Goal: Information Seeking & Learning: Learn about a topic

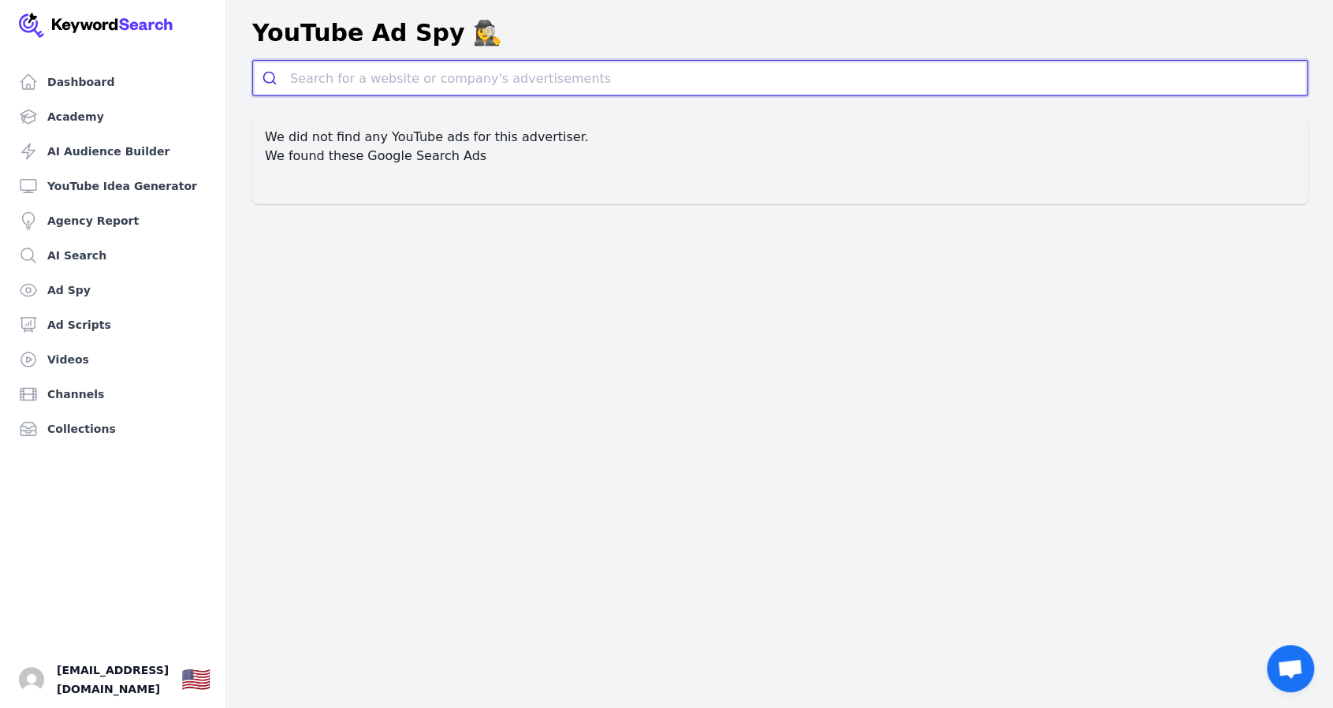
click at [339, 78] on input "search" at bounding box center [798, 78] width 1017 height 35
paste input "[URL][DOMAIN_NAME]"
type input "[URL][DOMAIN_NAME]"
click at [0, 0] on button "submit" at bounding box center [0, 0] width 0 height 0
click at [325, 78] on input "search" at bounding box center [798, 78] width 1017 height 35
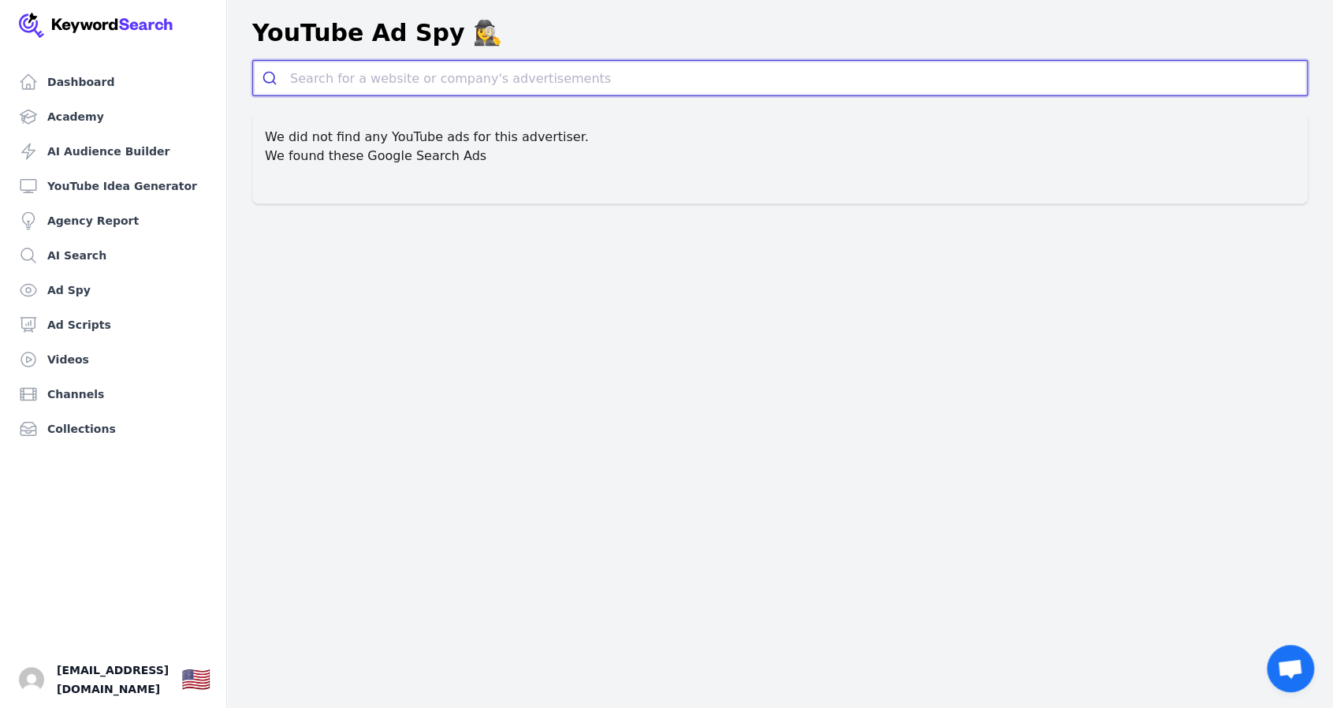
paste input "https://www.peransiinvestmentsllc.com/"
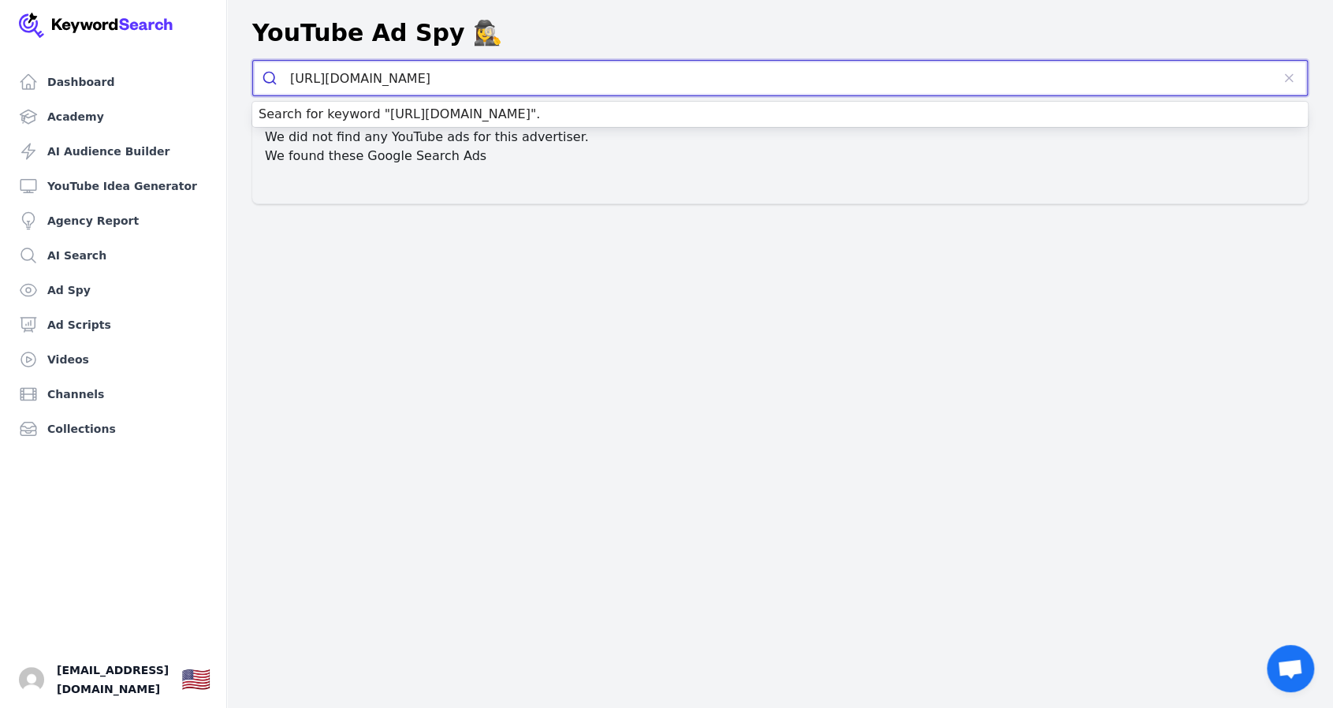
click at [253, 61] on button "submit" at bounding box center [271, 78] width 37 height 35
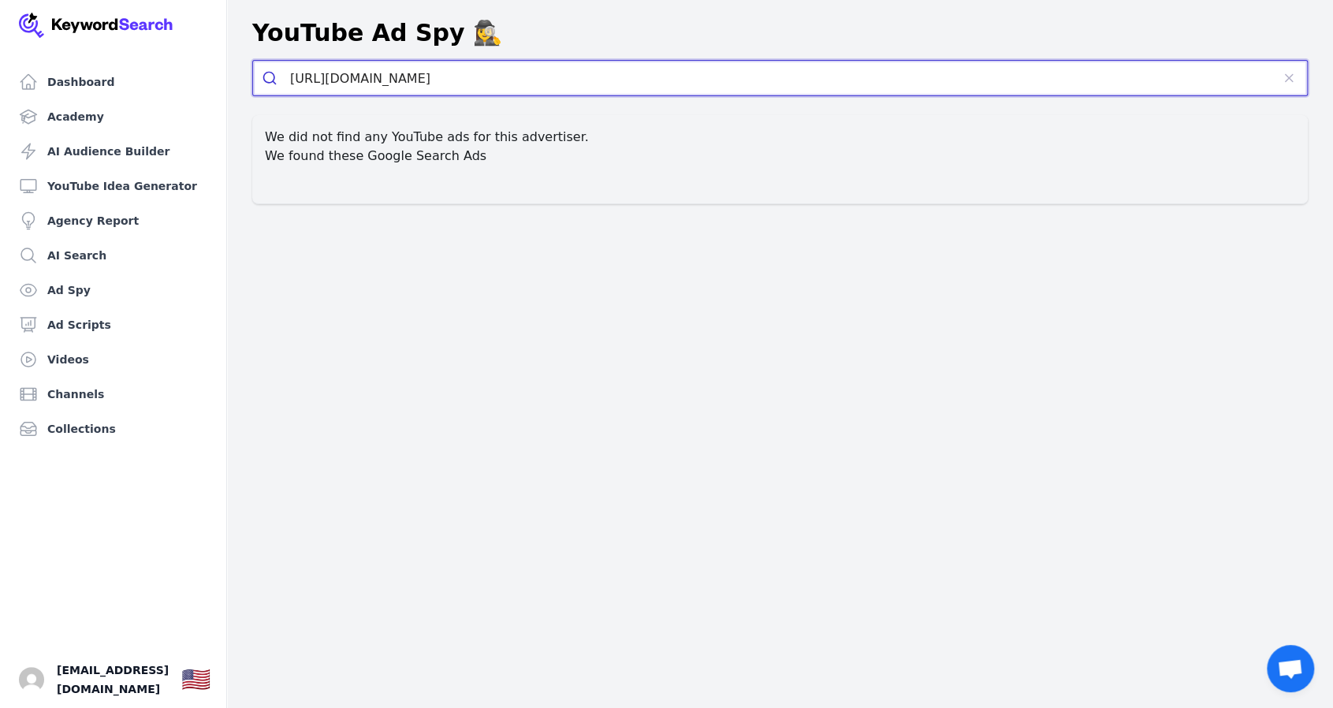
click at [269, 83] on icon "submit" at bounding box center [269, 78] width 13 height 13
click at [267, 78] on icon "submit" at bounding box center [270, 78] width 16 height 16
click at [535, 77] on input "https://www.peransiinvestmentsllc.com/" at bounding box center [780, 78] width 981 height 35
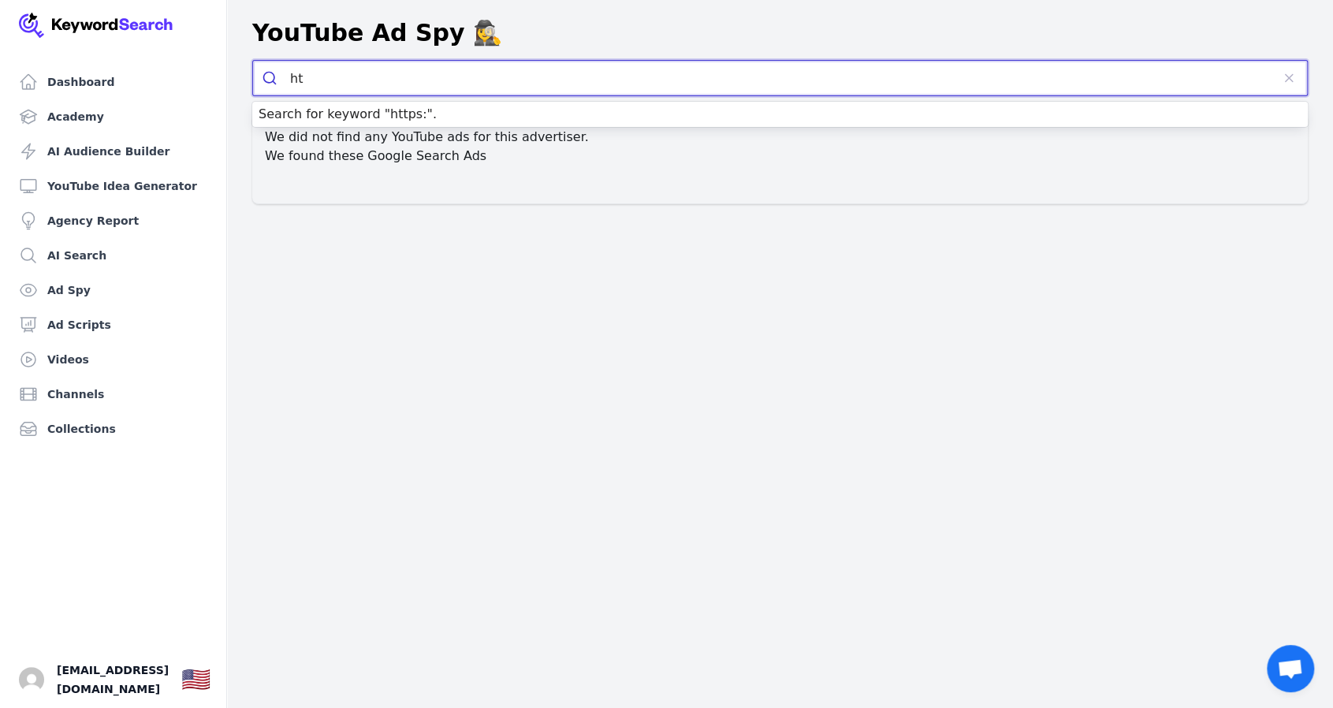
type input "h"
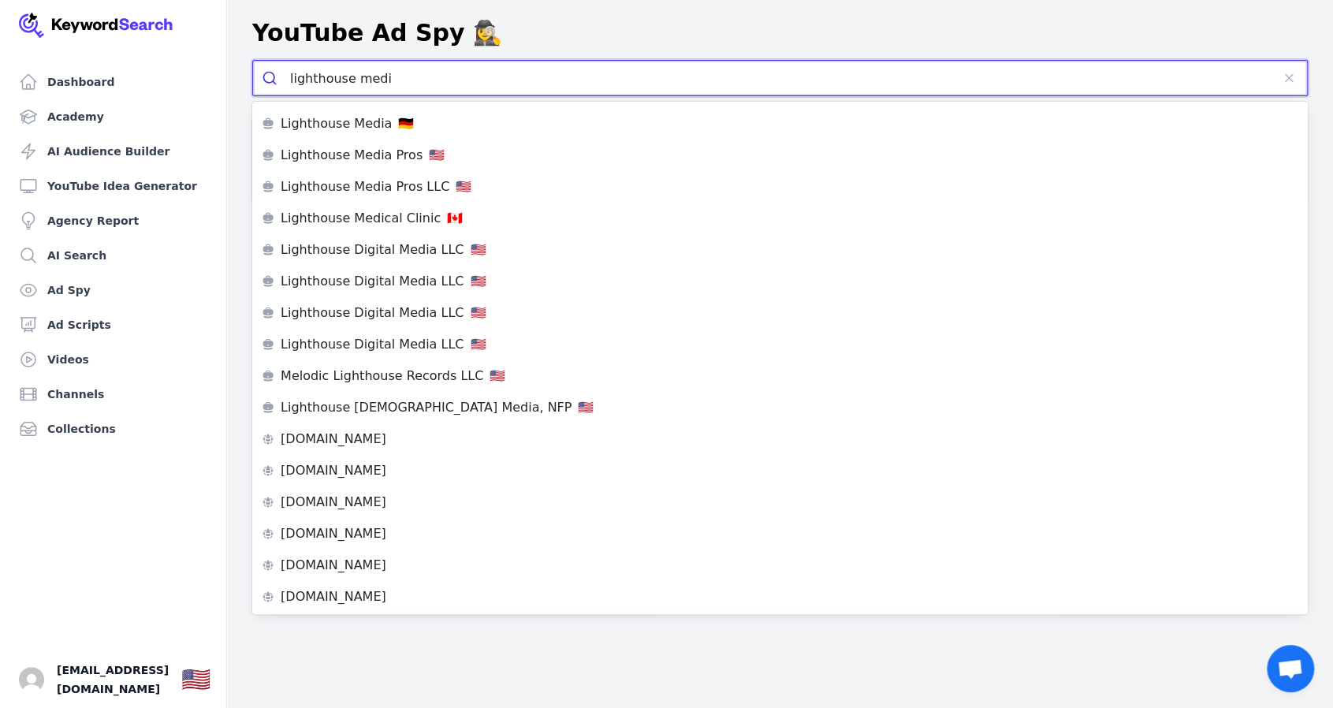
type input "lighthouse media"
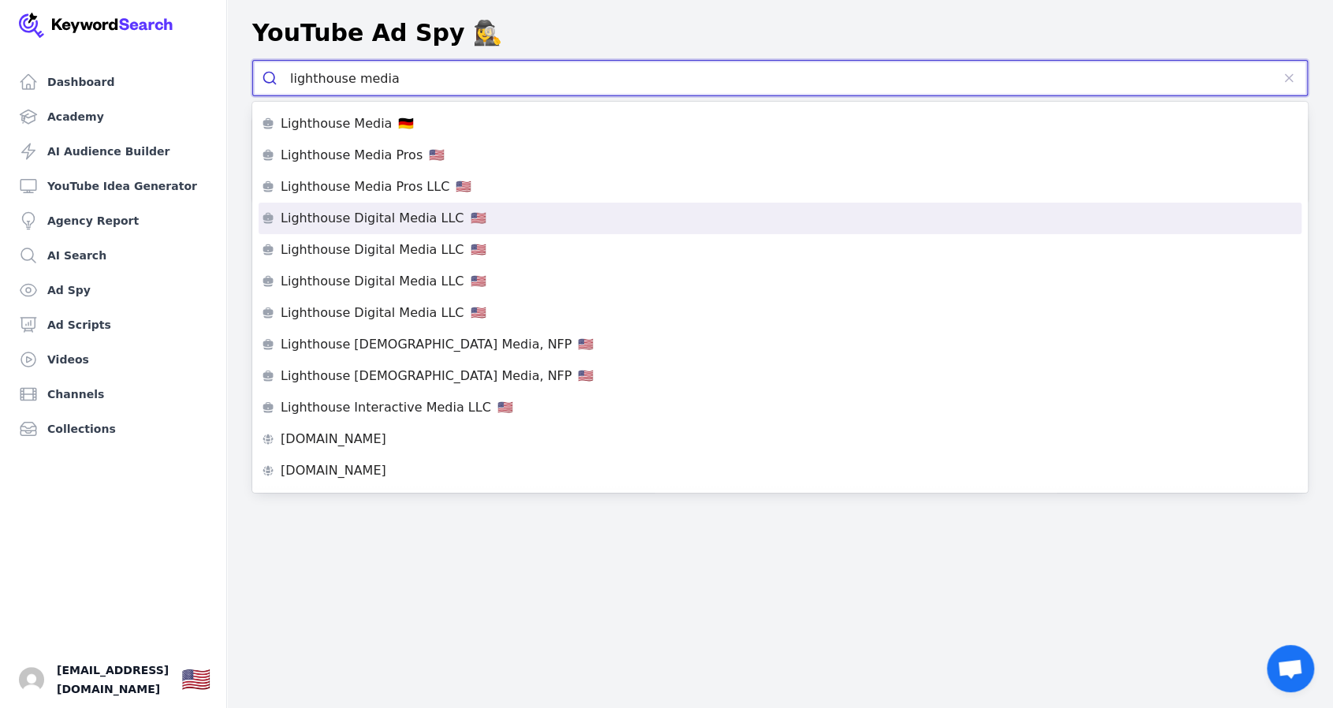
click at [484, 224] on div "Lighthouse Digital Media LLC 🇺🇸" at bounding box center [780, 218] width 1037 height 13
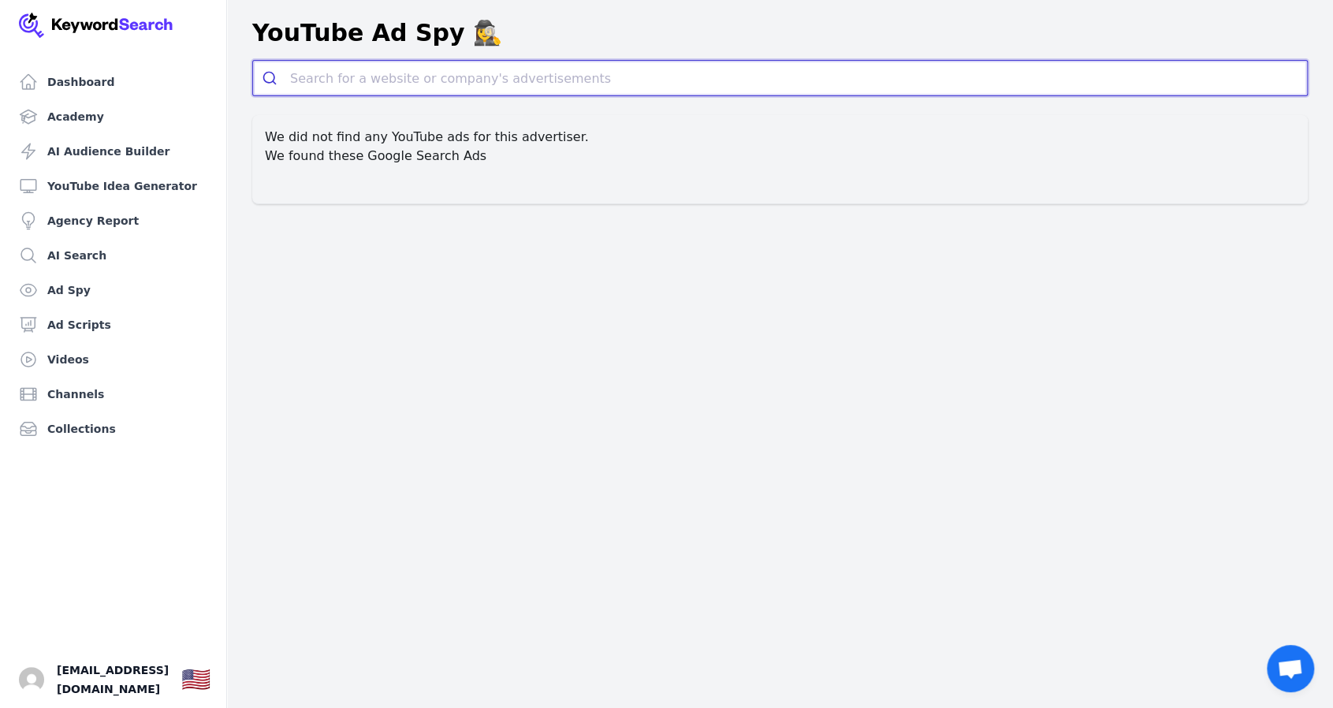
click at [429, 81] on input "search" at bounding box center [798, 78] width 1017 height 35
click at [352, 75] on input "search" at bounding box center [798, 78] width 1017 height 35
paste input "https://dealsource.io/"
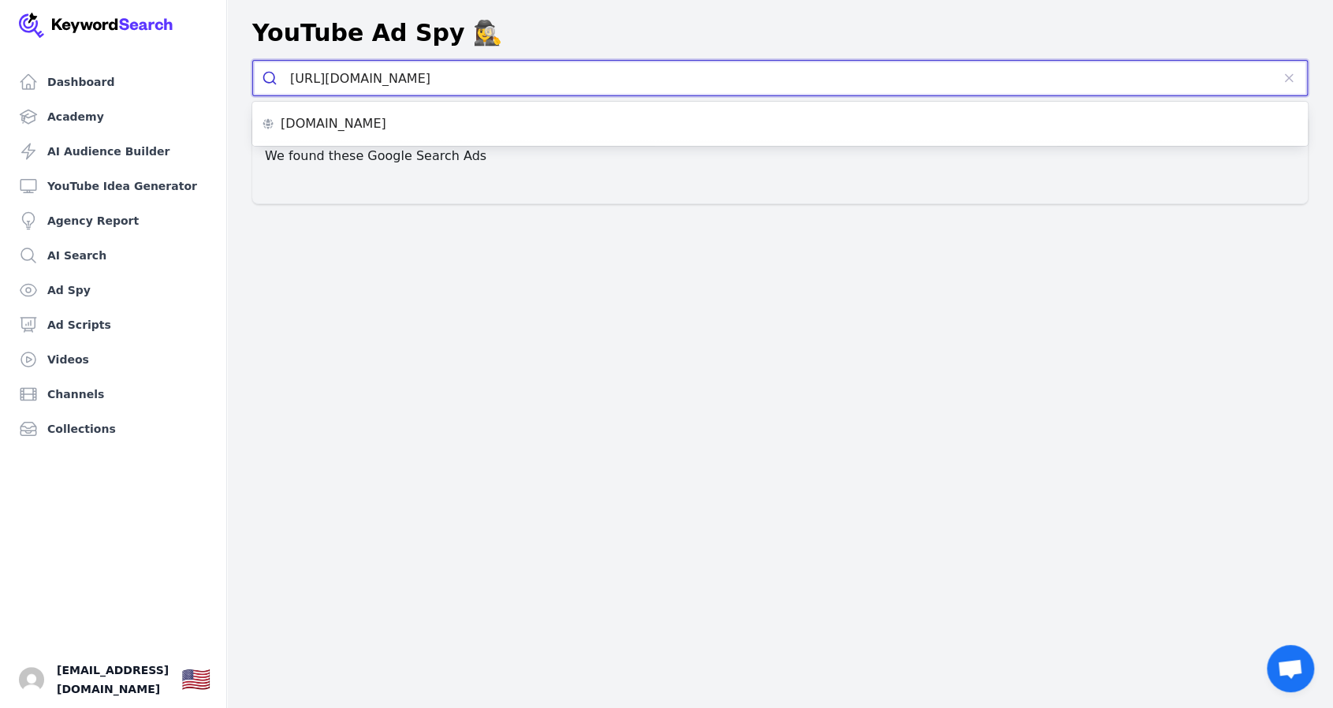
click at [253, 61] on button "submit" at bounding box center [271, 78] width 37 height 35
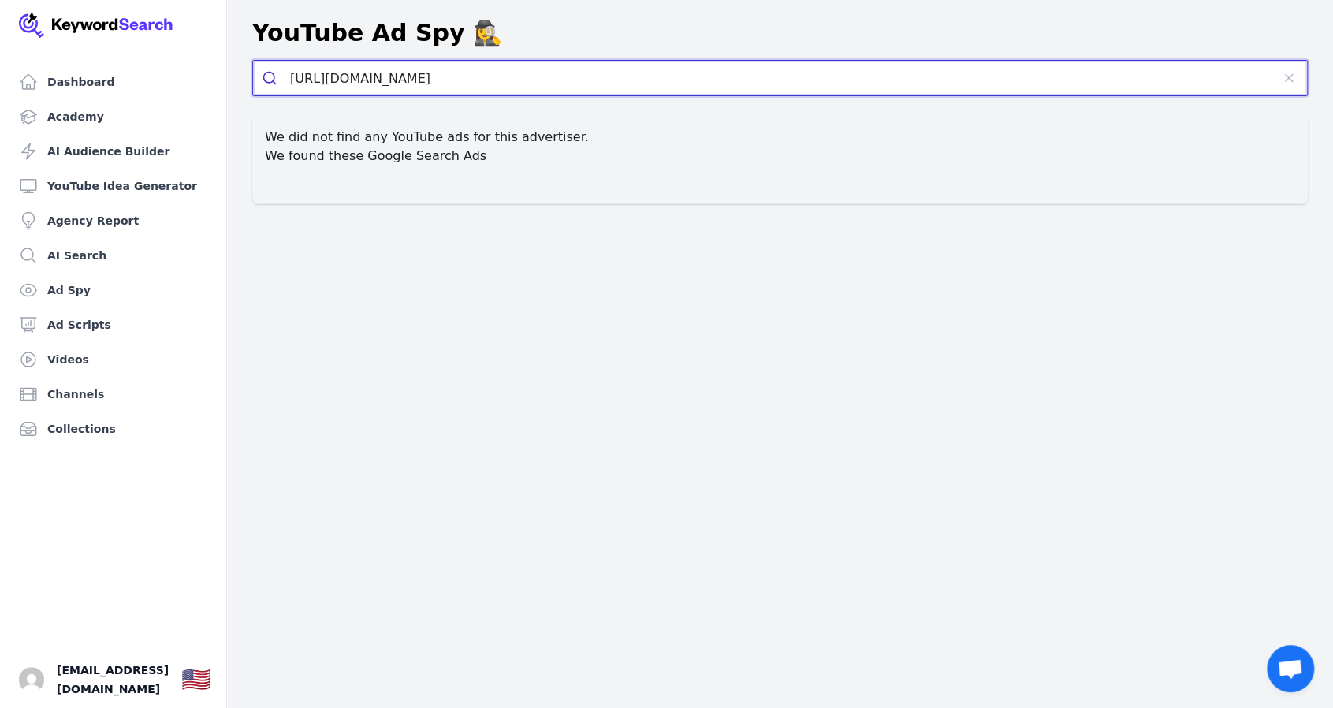
click at [270, 86] on button "submit" at bounding box center [271, 78] width 37 height 35
click at [547, 78] on input "https://dealsource.io/" at bounding box center [780, 78] width 981 height 35
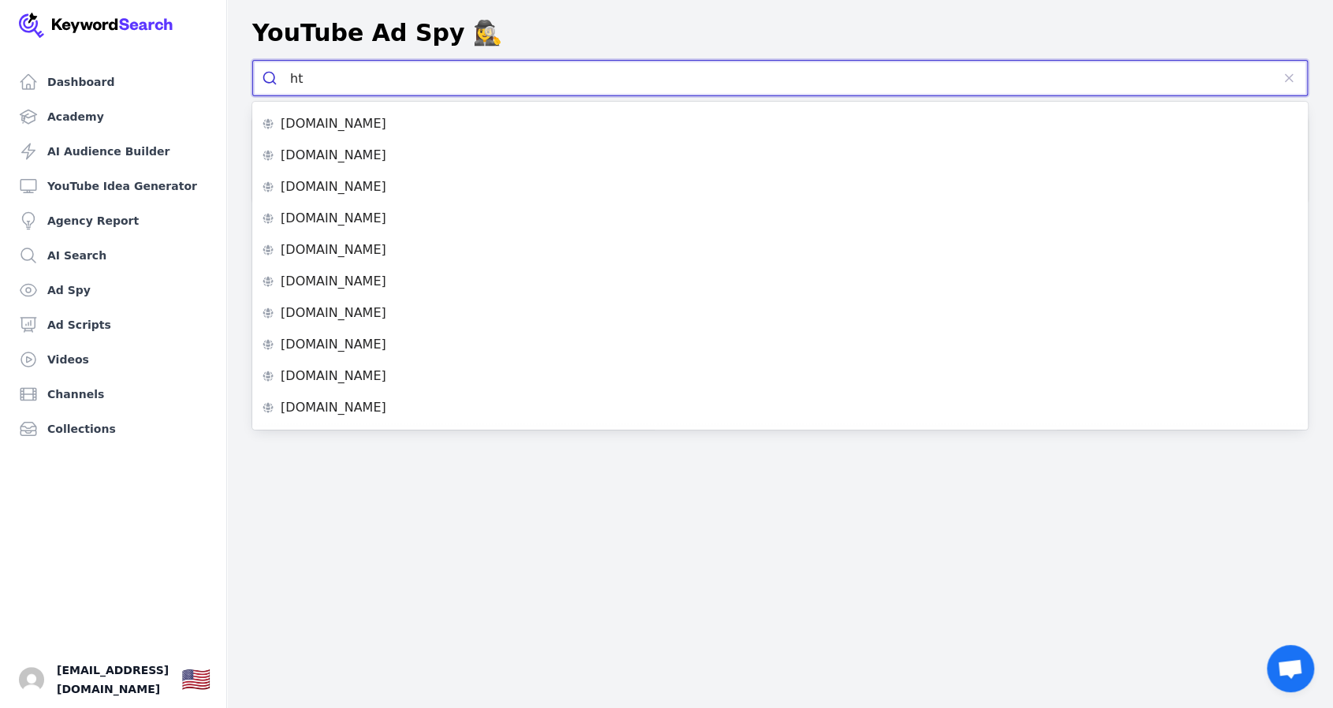
type input "h"
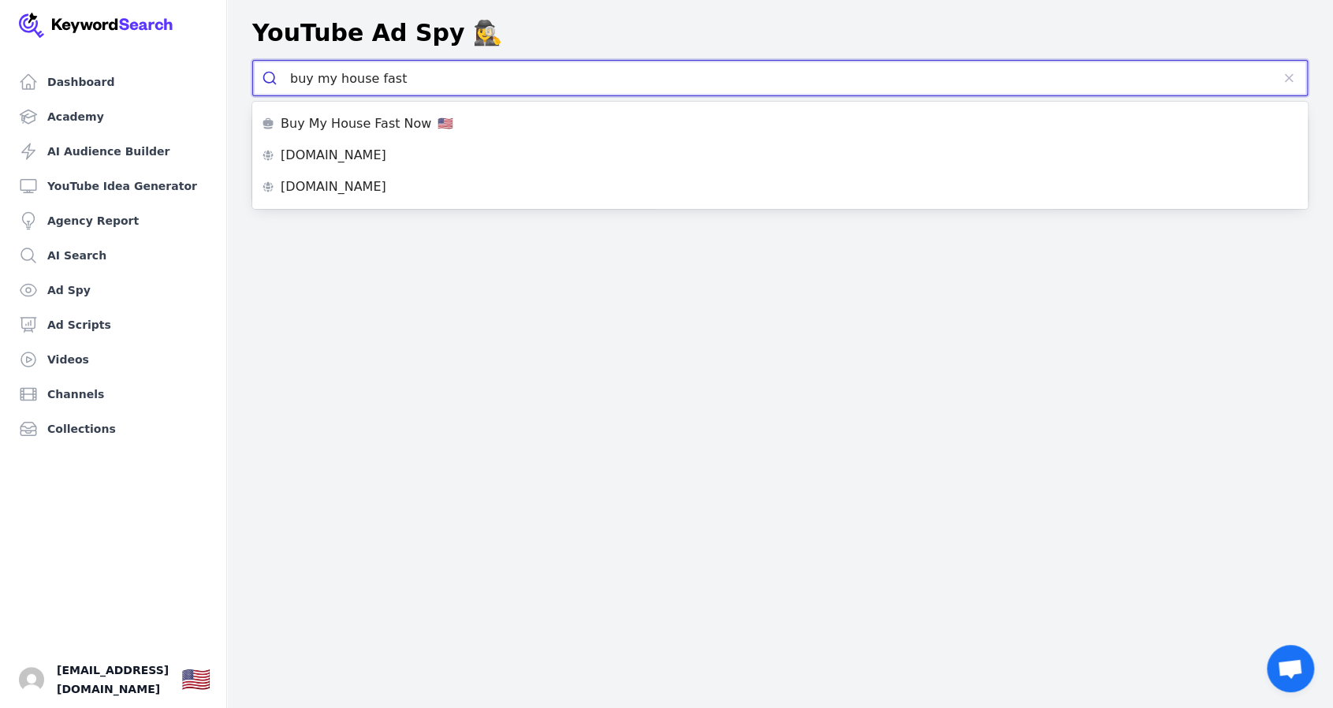
type input "buy my house fast"
click at [253, 61] on button "submit" at bounding box center [271, 78] width 37 height 35
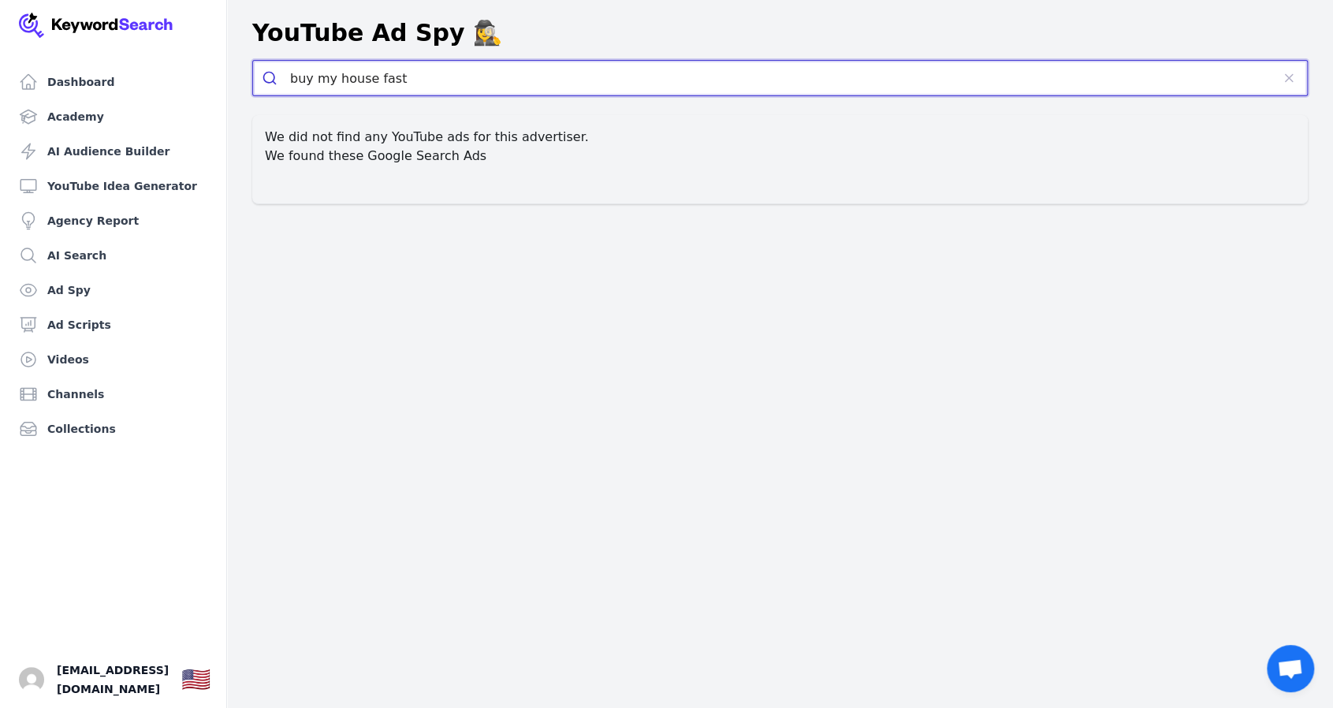
click at [270, 78] on icon "submit" at bounding box center [270, 78] width 16 height 16
click at [445, 72] on input "buy my house fast" at bounding box center [780, 78] width 981 height 35
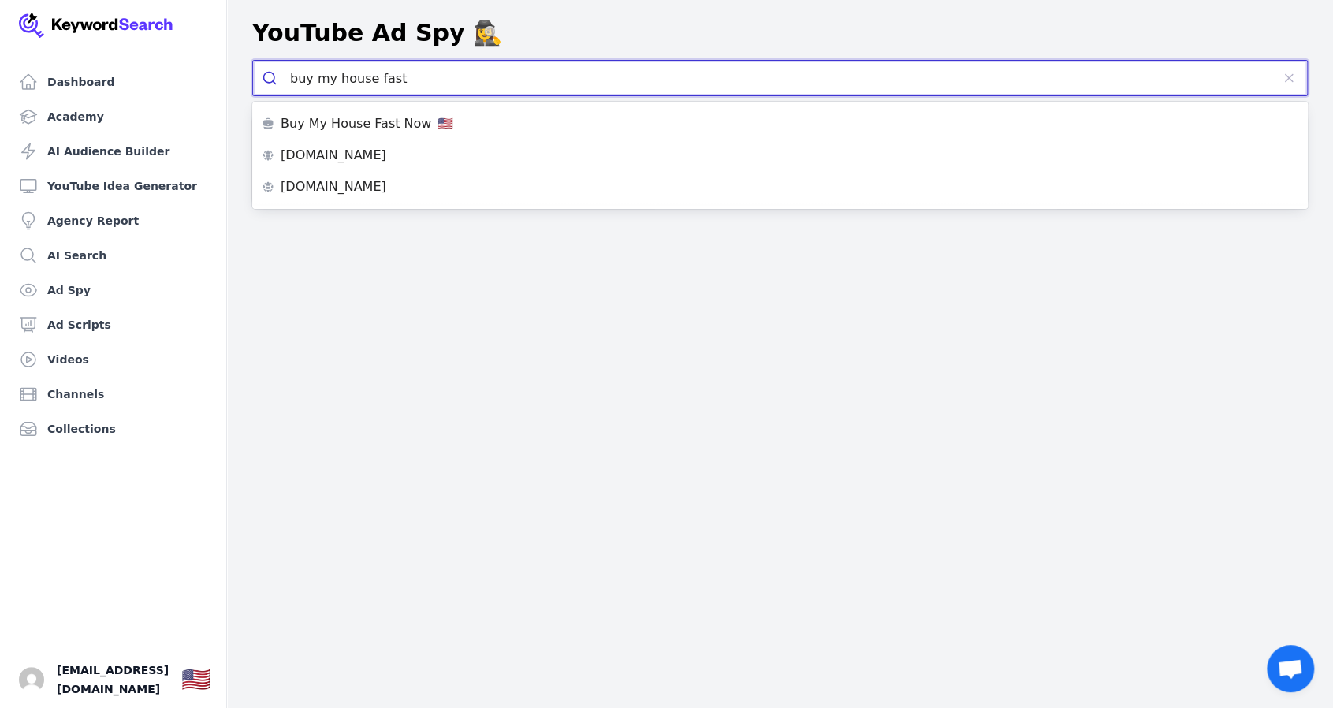
drag, startPoint x: 464, startPoint y: 73, endPoint x: 233, endPoint y: 61, distance: 230.6
click at [233, 61] on div "buy my house fast We did not find any YouTube ads for this advertiser. We found…" at bounding box center [780, 132] width 1106 height 144
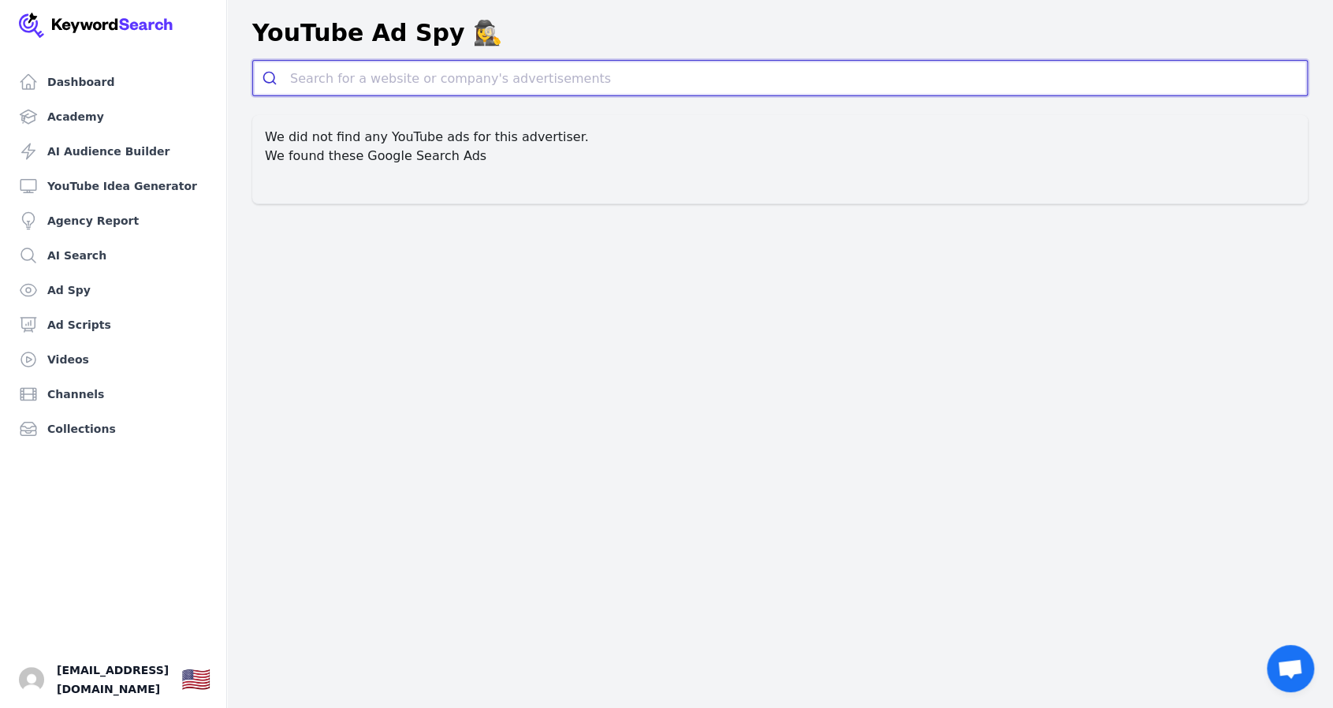
click at [416, 85] on input "search" at bounding box center [798, 78] width 1017 height 35
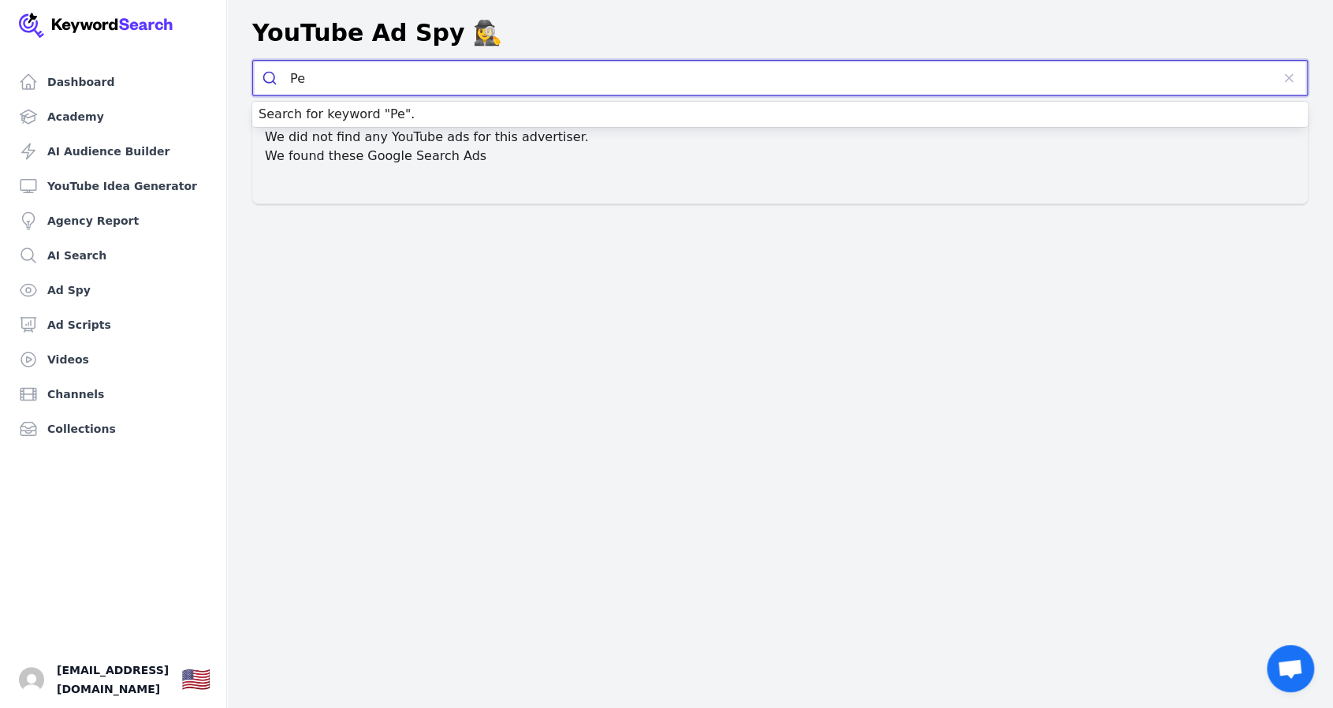
type input "P"
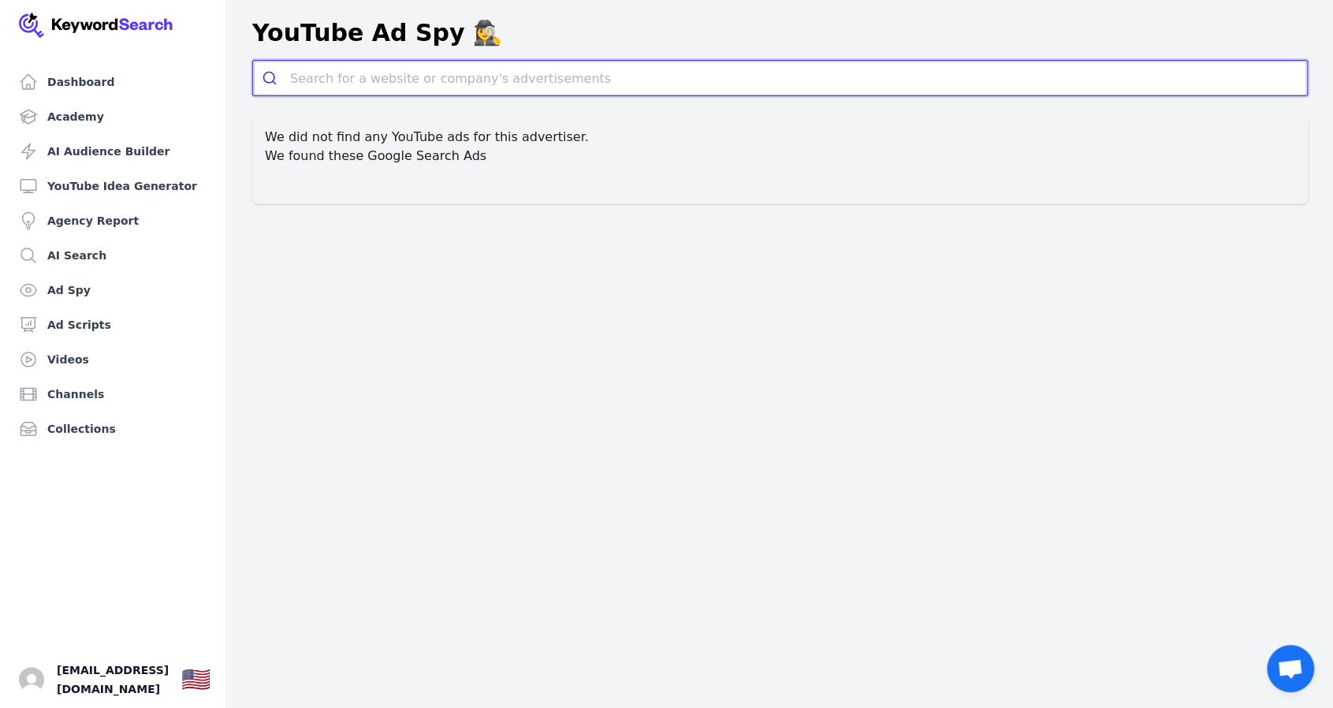
click at [310, 76] on input "search" at bounding box center [798, 78] width 1017 height 35
paste input "[URL][DOMAIN_NAME]"
type input "[URL][DOMAIN_NAME]"
click at [0, 0] on button "submit" at bounding box center [0, 0] width 0 height 0
click at [271, 80] on icon "submit" at bounding box center [270, 78] width 16 height 16
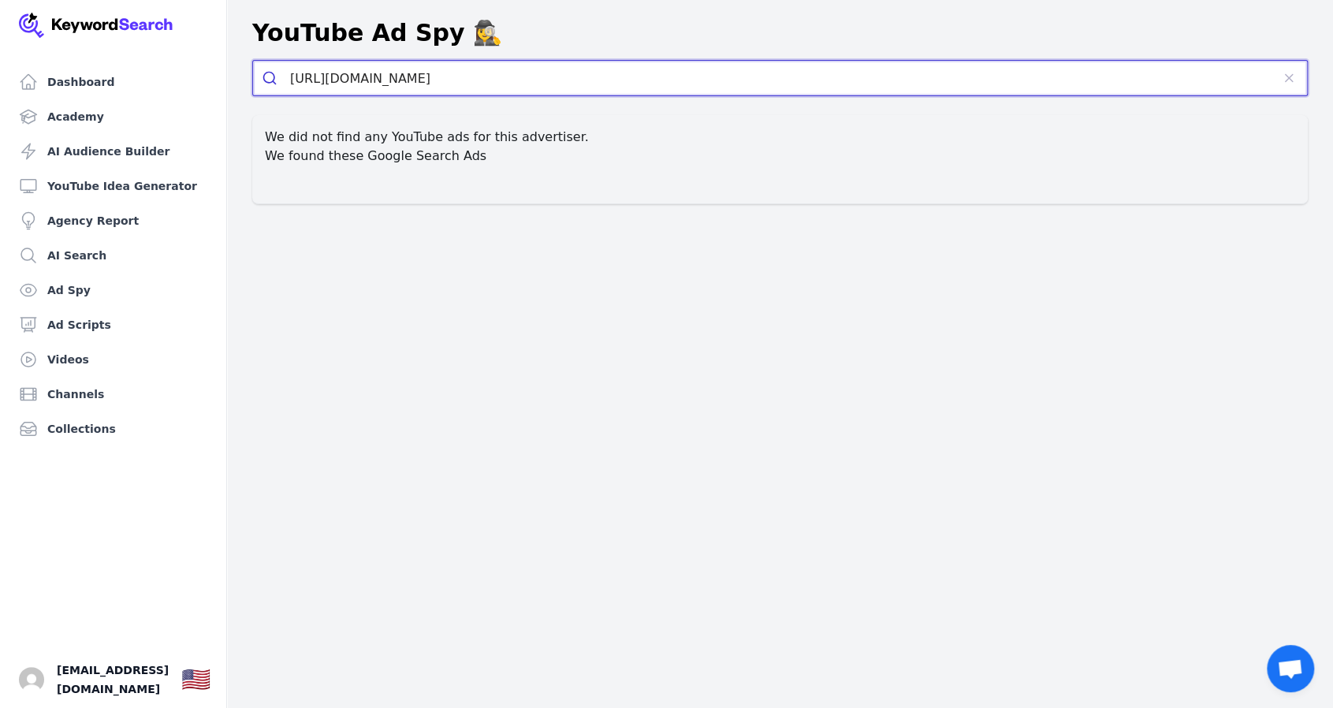
click at [269, 79] on icon "submit" at bounding box center [270, 78] width 16 height 16
click at [587, 88] on input "[URL][DOMAIN_NAME]" at bounding box center [780, 78] width 981 height 35
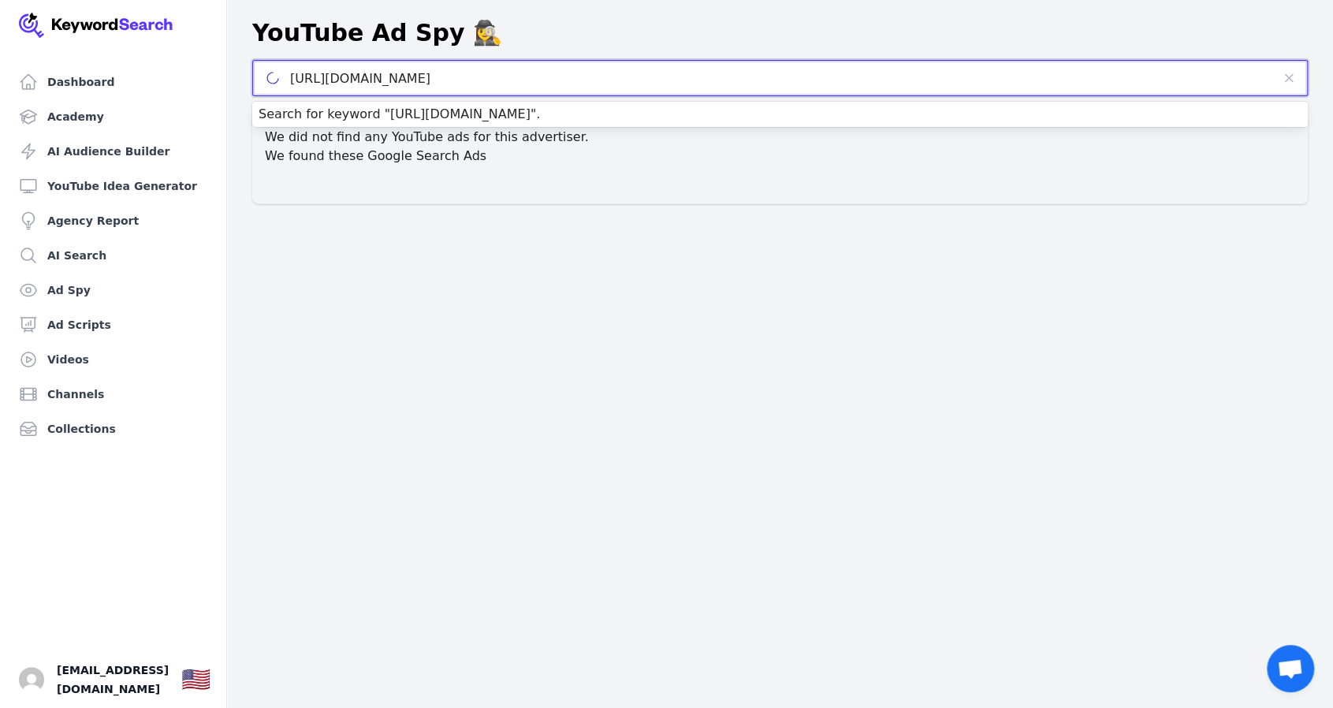
click at [594, 81] on input "[URL][DOMAIN_NAME]" at bounding box center [780, 78] width 981 height 35
click at [540, 121] on link "Search for keyword " [URL][DOMAIN_NAME] "." at bounding box center [400, 113] width 282 height 15
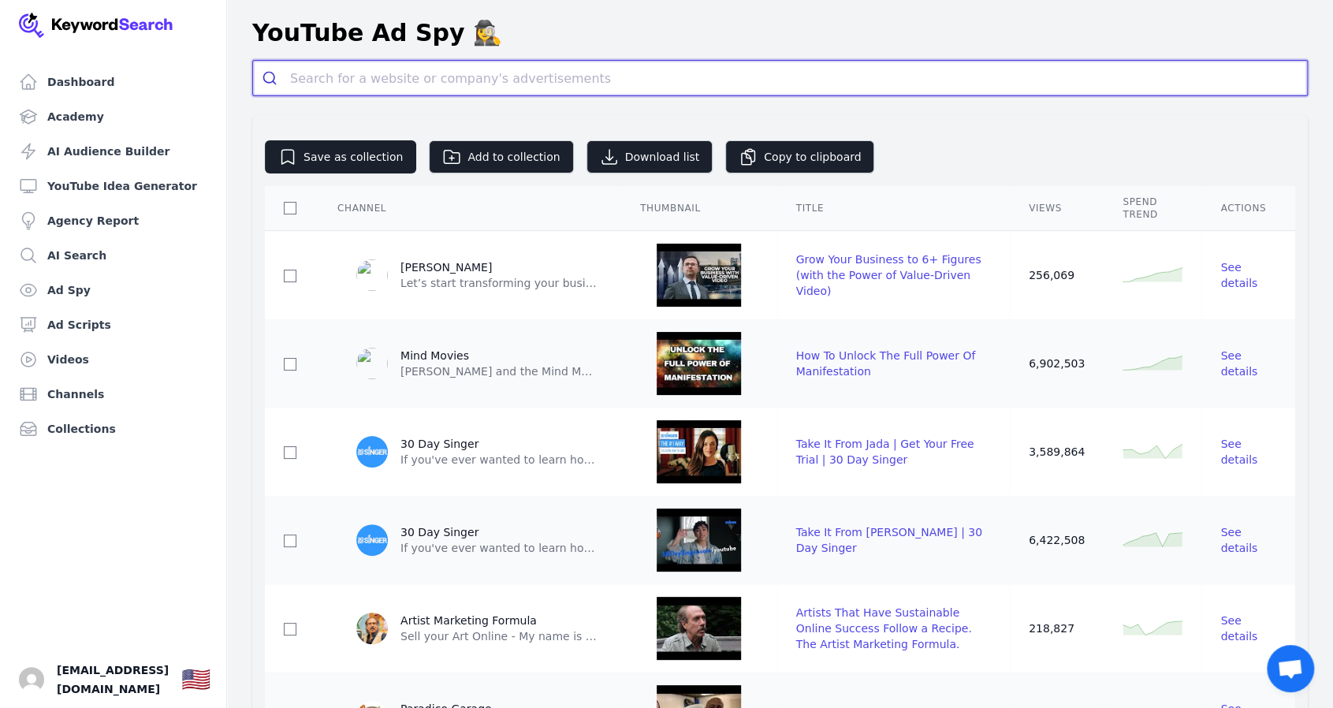
click at [442, 80] on input "search" at bounding box center [798, 78] width 1017 height 35
paste input "[URL][DOMAIN_NAME]"
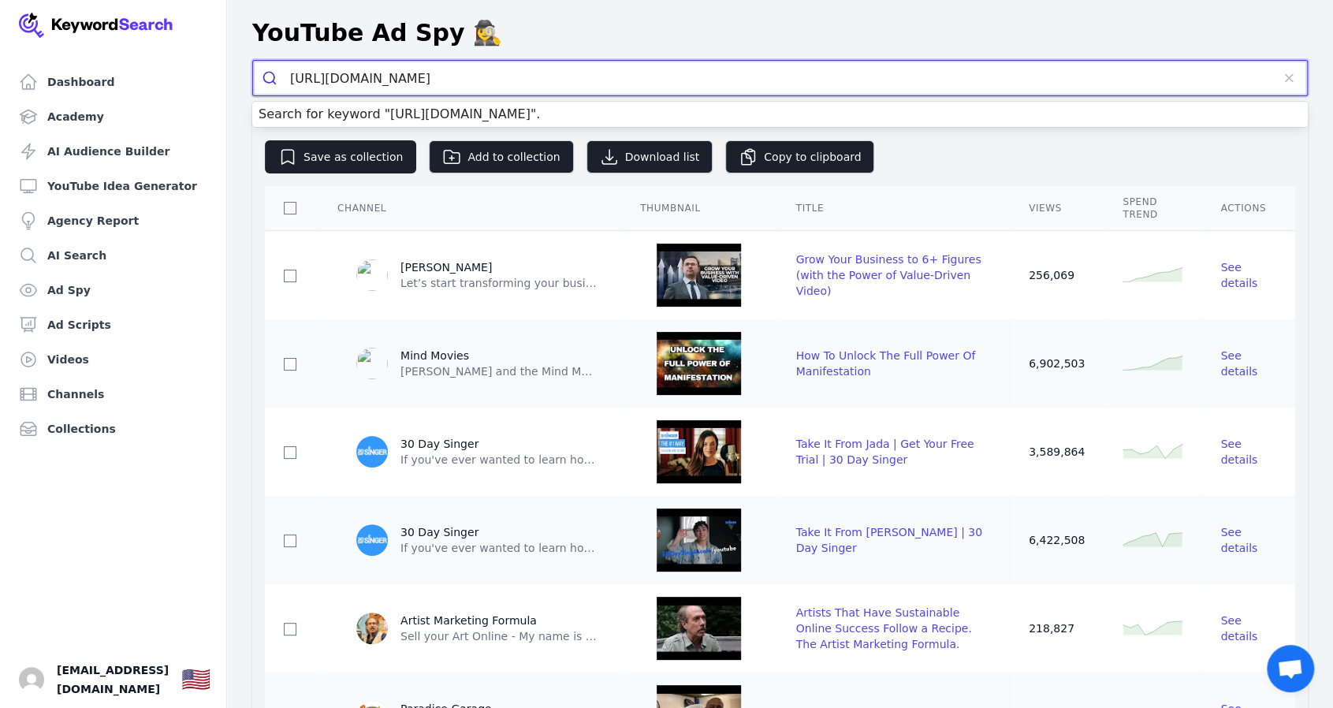
click at [657, 115] on div "Search for keyword " [URL][DOMAIN_NAME] "." at bounding box center [780, 114] width 1056 height 25
click at [575, 74] on input "[URL][DOMAIN_NAME]" at bounding box center [780, 78] width 981 height 35
type input "h"
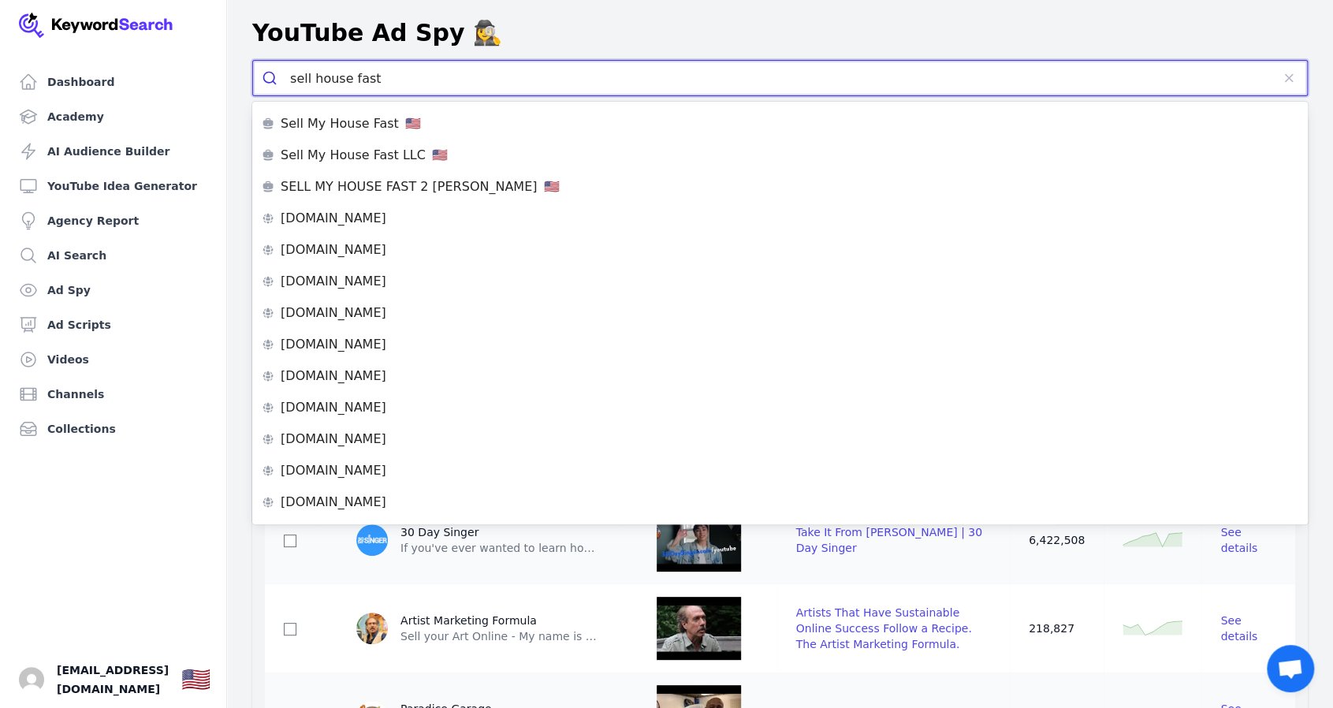
type input "sell house fast"
click at [266, 78] on icon "submit" at bounding box center [270, 78] width 16 height 16
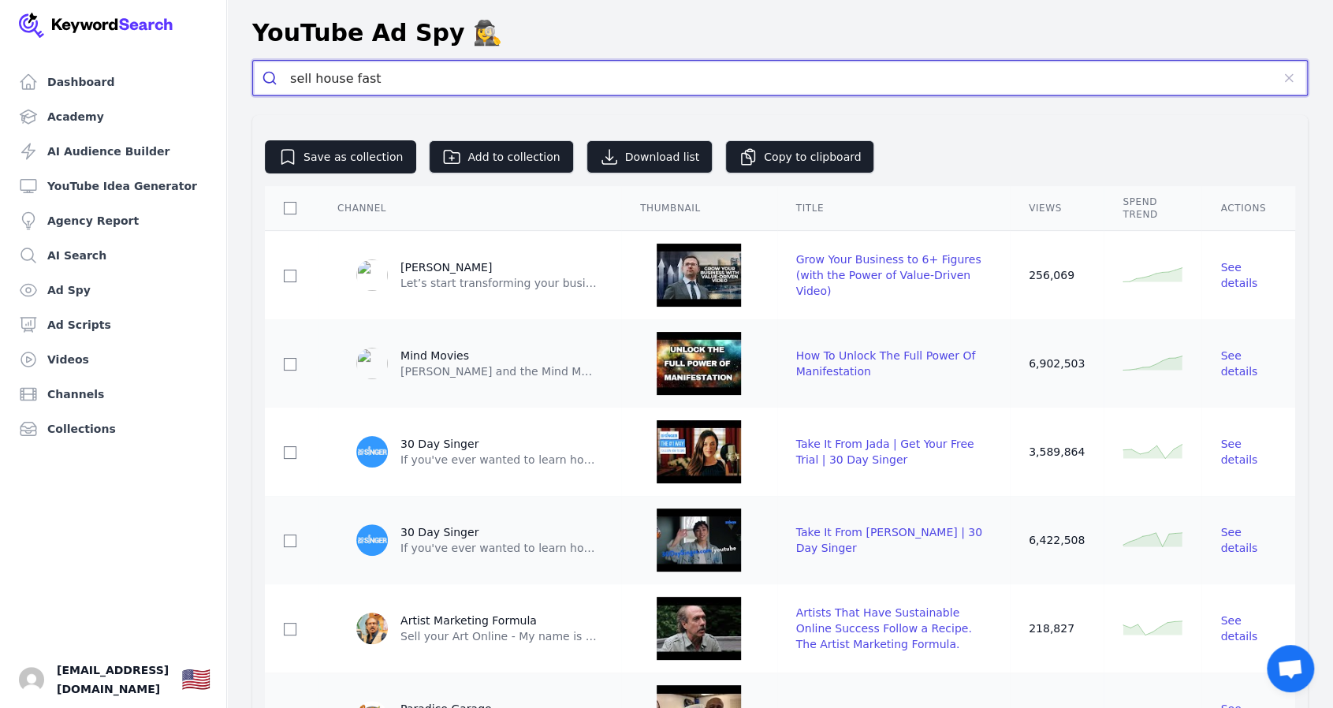
click at [267, 77] on icon "submit" at bounding box center [270, 78] width 16 height 16
click at [435, 75] on input "sell house fast" at bounding box center [780, 78] width 981 height 35
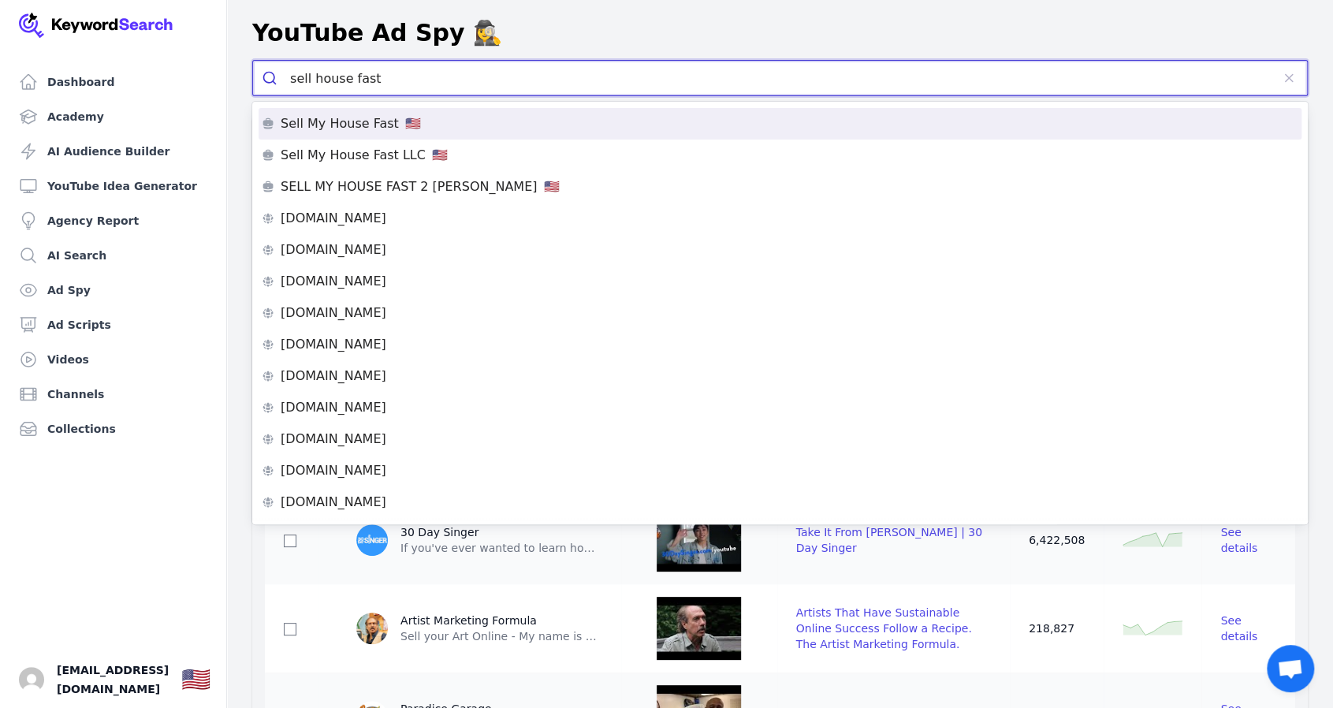
click at [405, 122] on p "🇺🇸" at bounding box center [413, 123] width 16 height 13
